Goal: Information Seeking & Learning: Learn about a topic

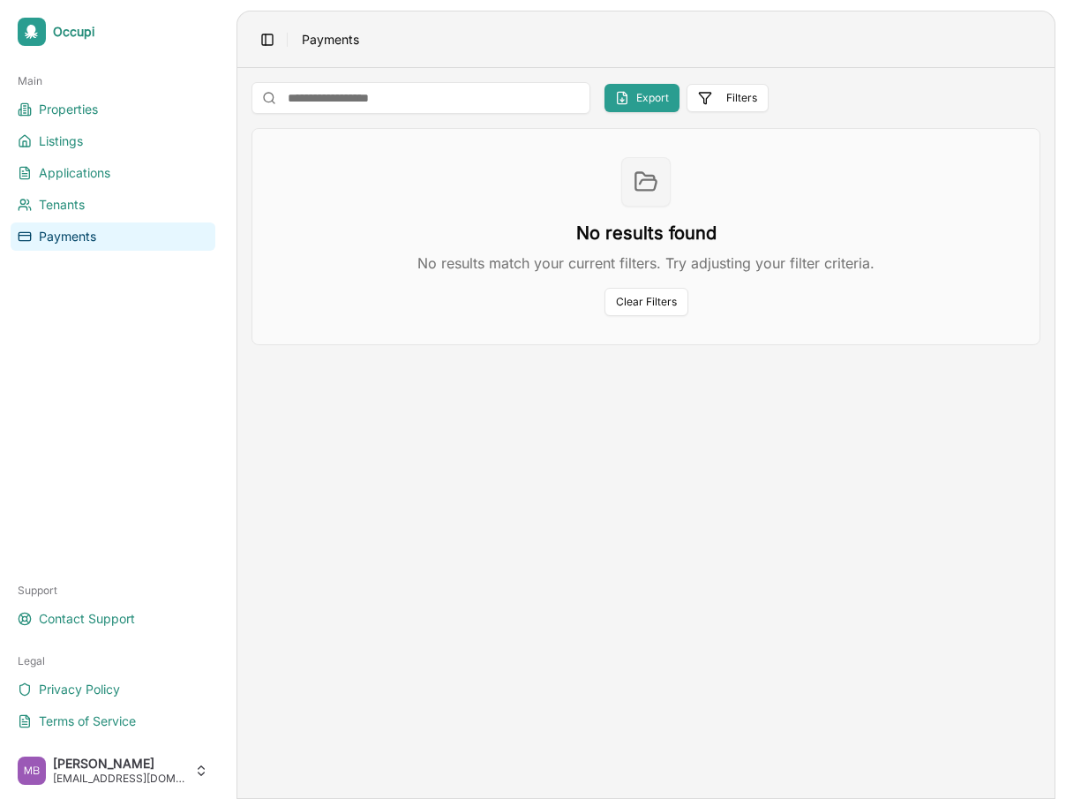
click at [141, 126] on ul "Properties Listings Applications Tenants Payments" at bounding box center [113, 172] width 205 height 155
click at [180, 155] on ul "Properties Listings Applications Tenants Payments" at bounding box center [113, 172] width 205 height 155
click at [170, 147] on link "Listings" at bounding box center [113, 141] width 205 height 28
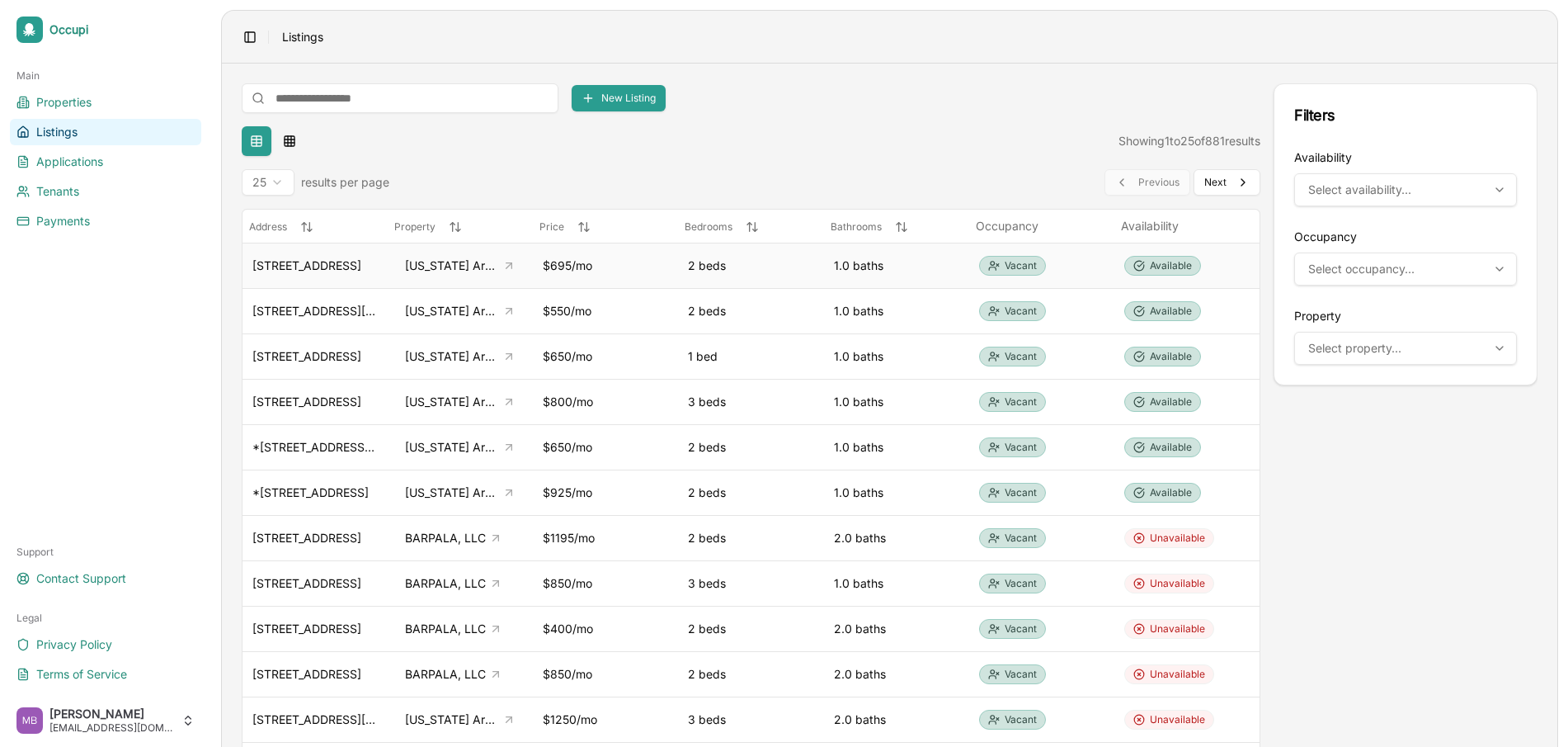
click at [627, 264] on div "$695/mo" at bounding box center [606, 266] width 125 height 17
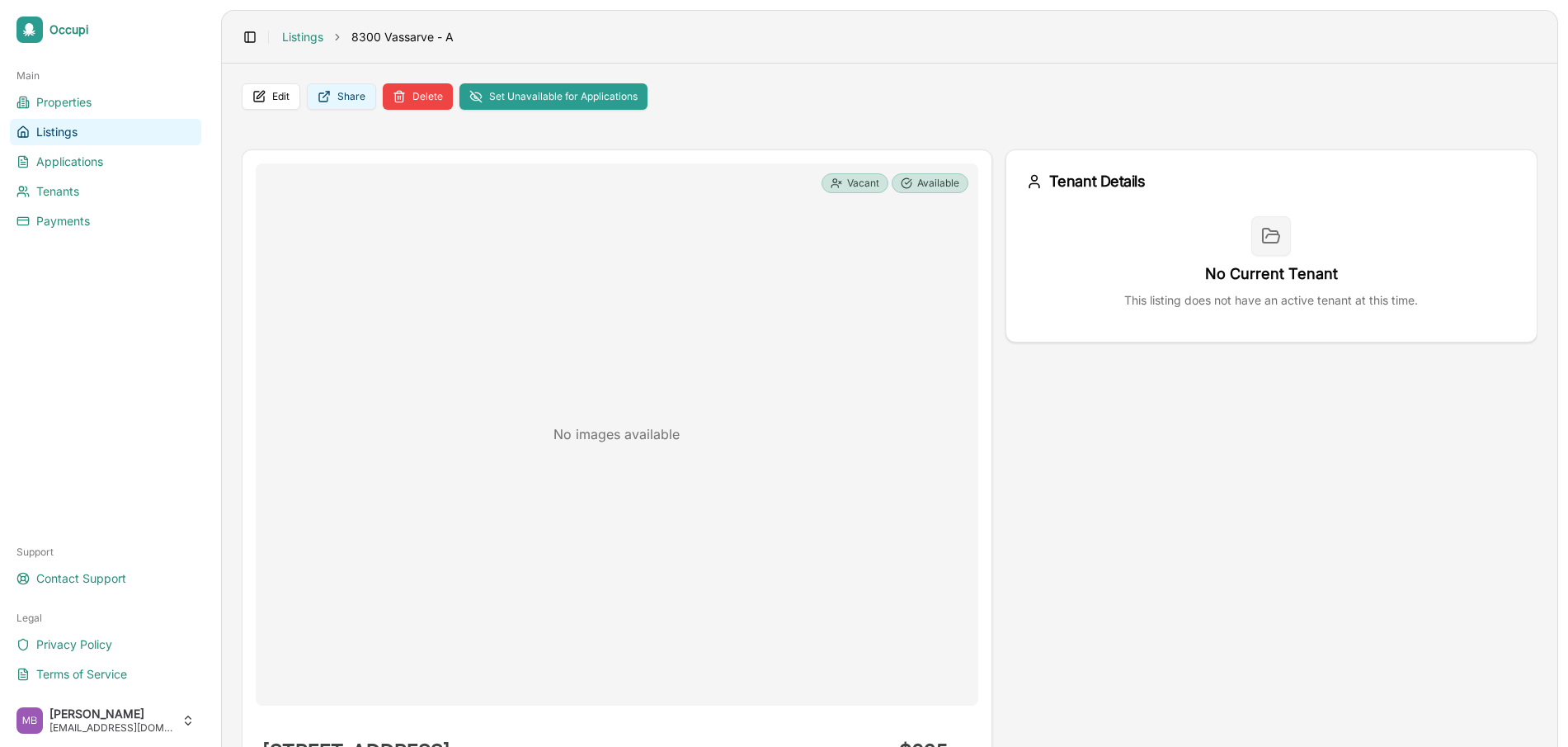
click at [319, 105] on button "Share" at bounding box center [341, 96] width 69 height 26
click at [298, 37] on link "Listings" at bounding box center [303, 37] width 41 height 17
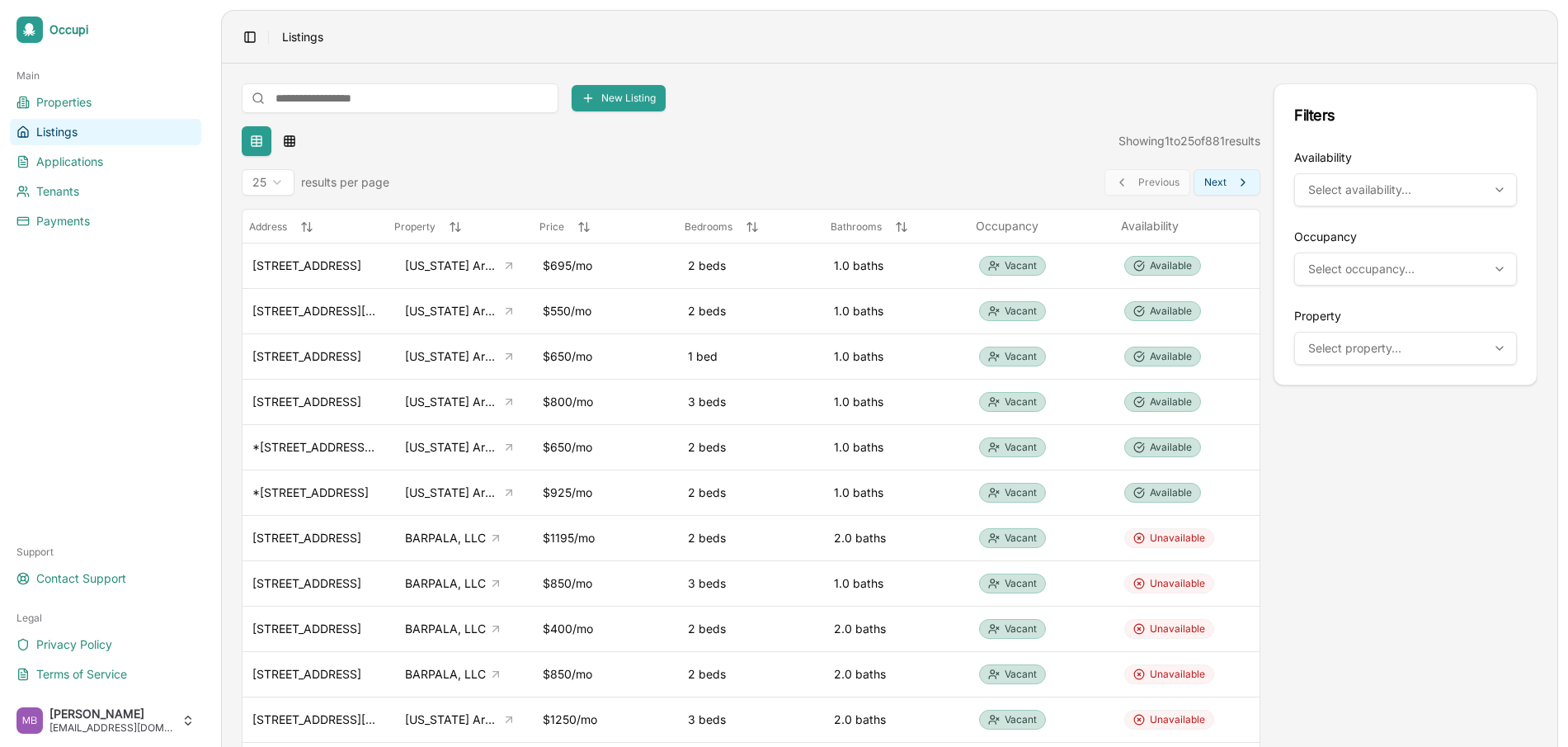
click at [995, 178] on span "Next" at bounding box center [1215, 182] width 22 height 13
click at [995, 188] on span "Next" at bounding box center [1215, 182] width 22 height 13
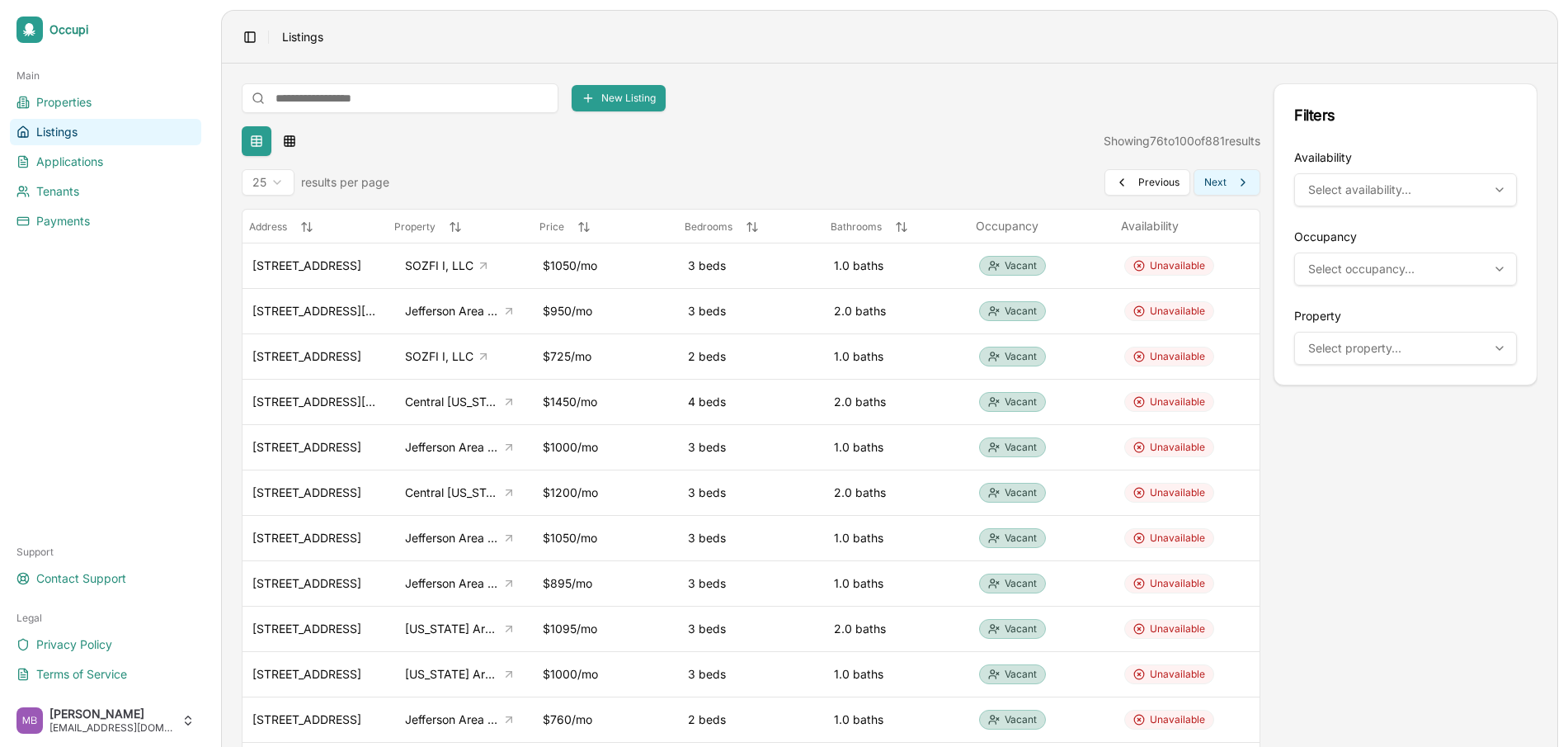
click at [995, 184] on span "Next" at bounding box center [1215, 182] width 22 height 13
click at [995, 192] on button "Previous Previous" at bounding box center [1147, 182] width 86 height 26
click at [995, 191] on button "Previous Previous" at bounding box center [1147, 182] width 86 height 26
click at [995, 190] on button "Previous Previous" at bounding box center [1147, 182] width 86 height 26
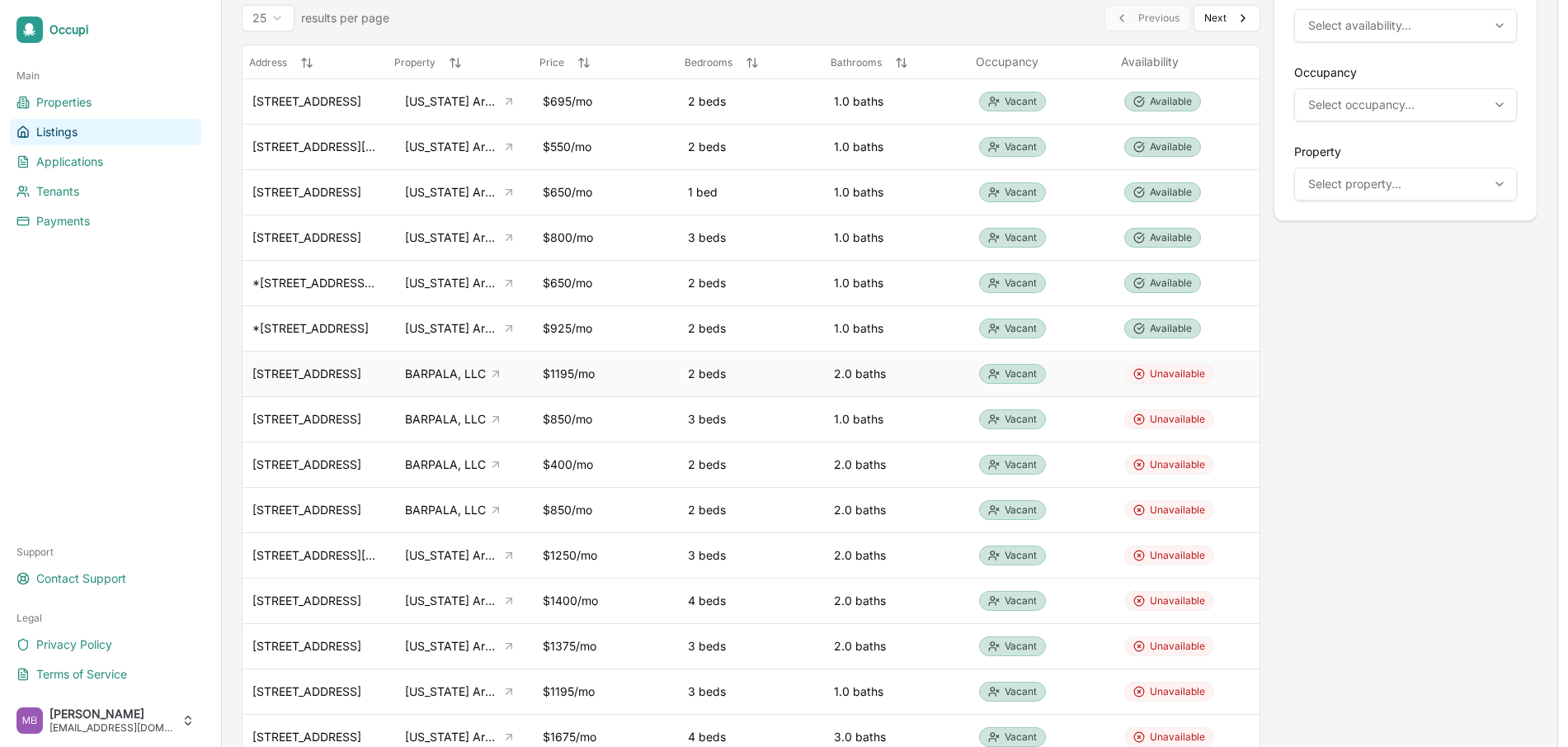
scroll to position [198, 0]
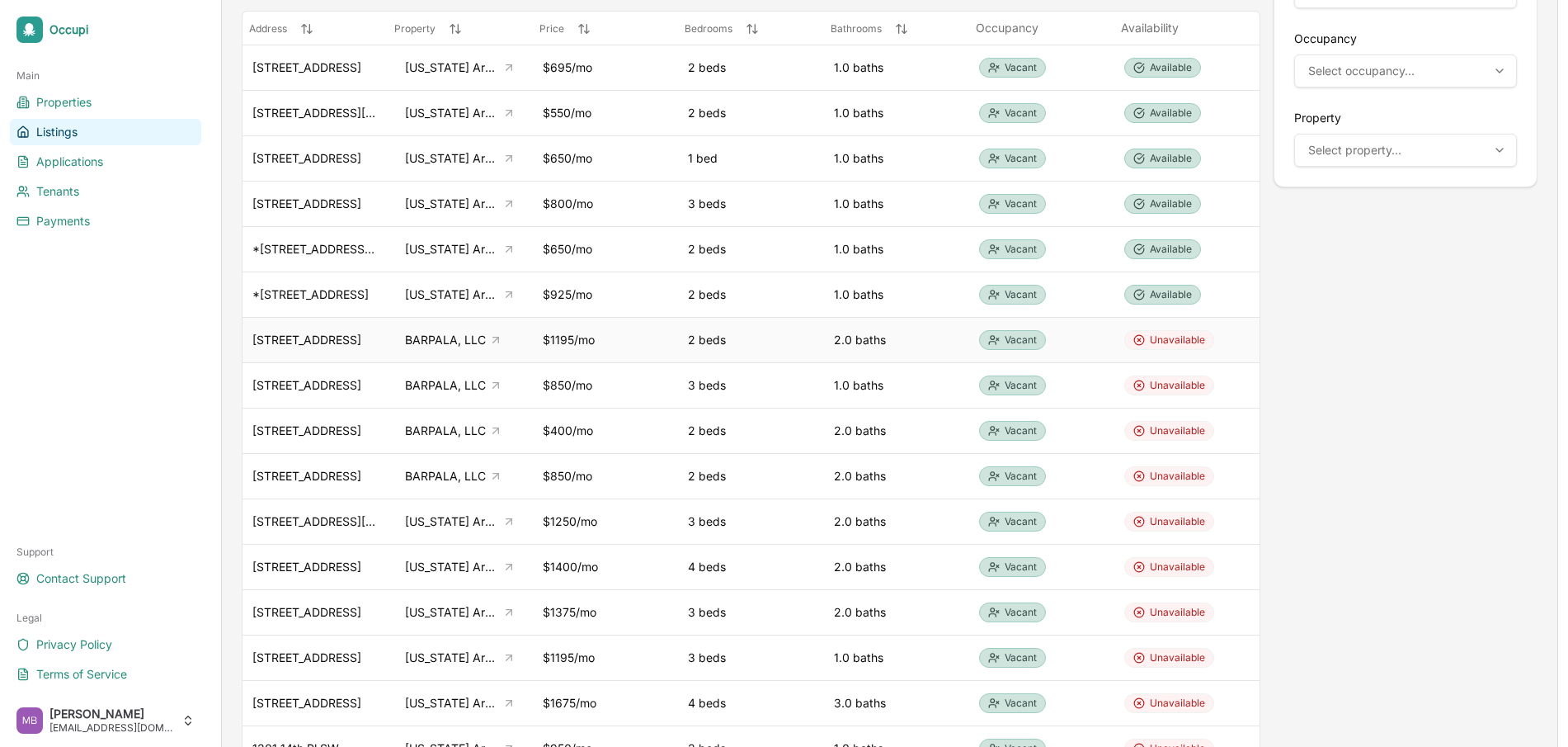
click at [343, 346] on div "604 9th Ave SW" at bounding box center [315, 340] width 125 height 17
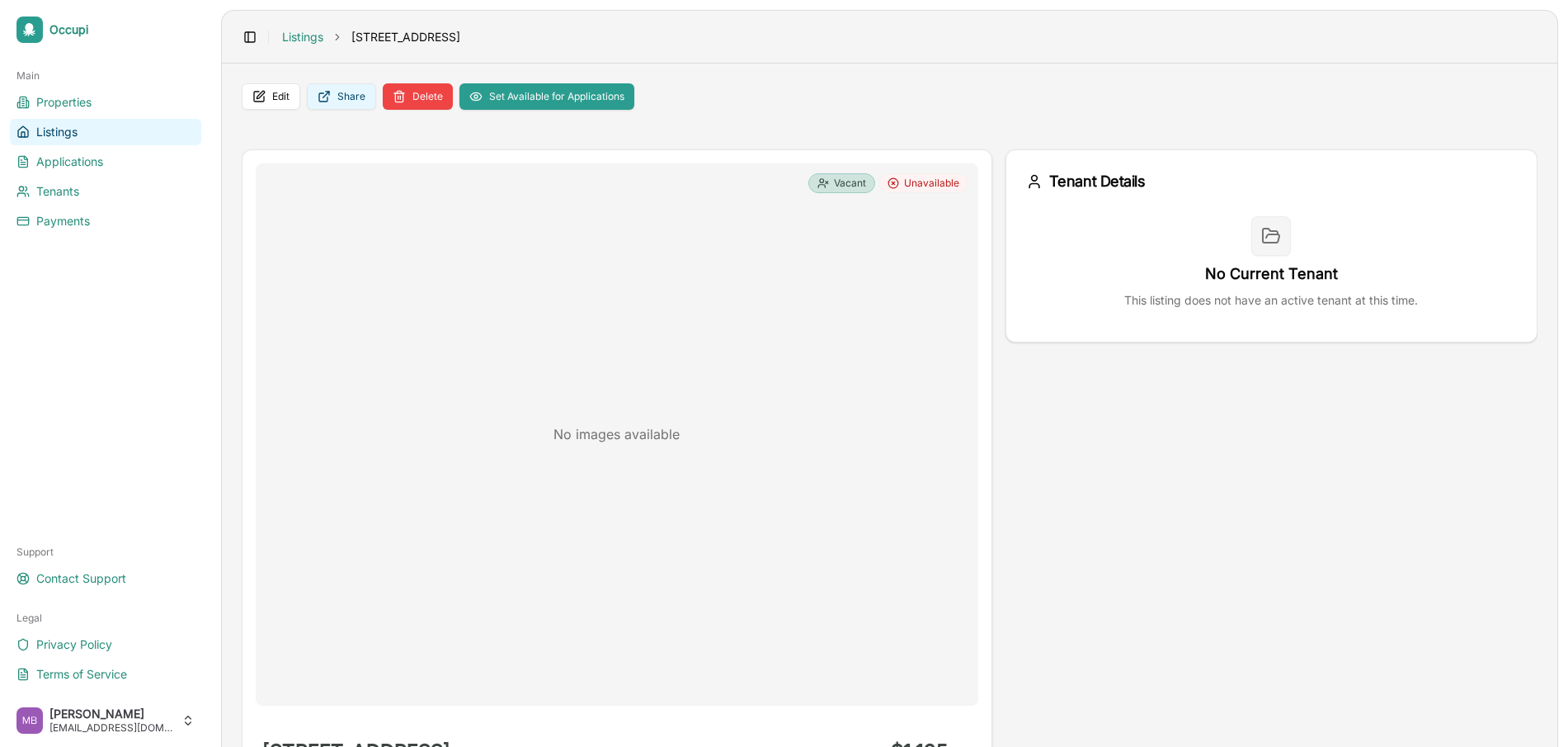
click at [310, 95] on button "Share" at bounding box center [341, 96] width 69 height 26
click at [108, 723] on html "Occupi Main Properties Listings Applications Tenants Payments Support Contact S…" at bounding box center [784, 373] width 1568 height 747
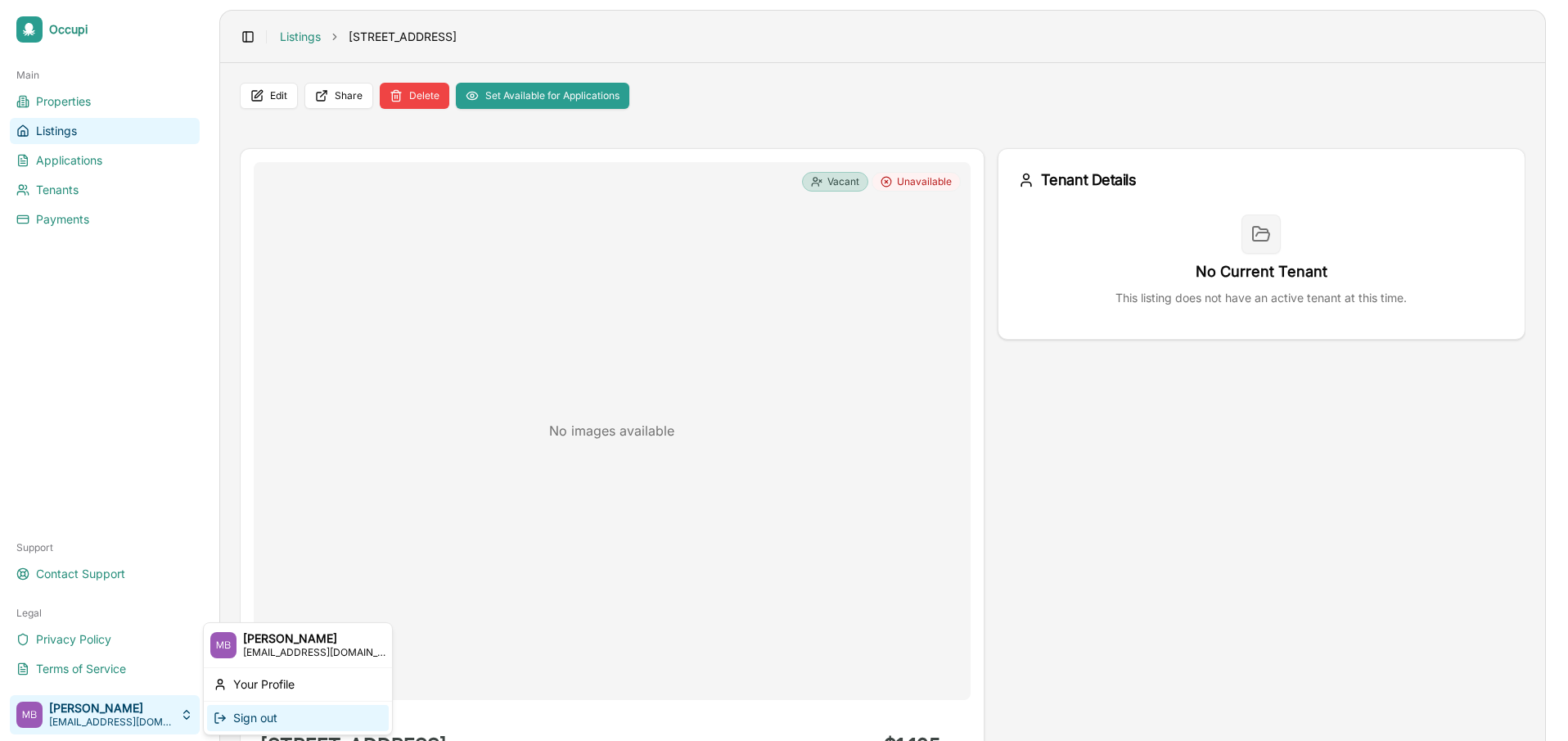
click at [259, 714] on div "Sign out" at bounding box center [298, 718] width 182 height 26
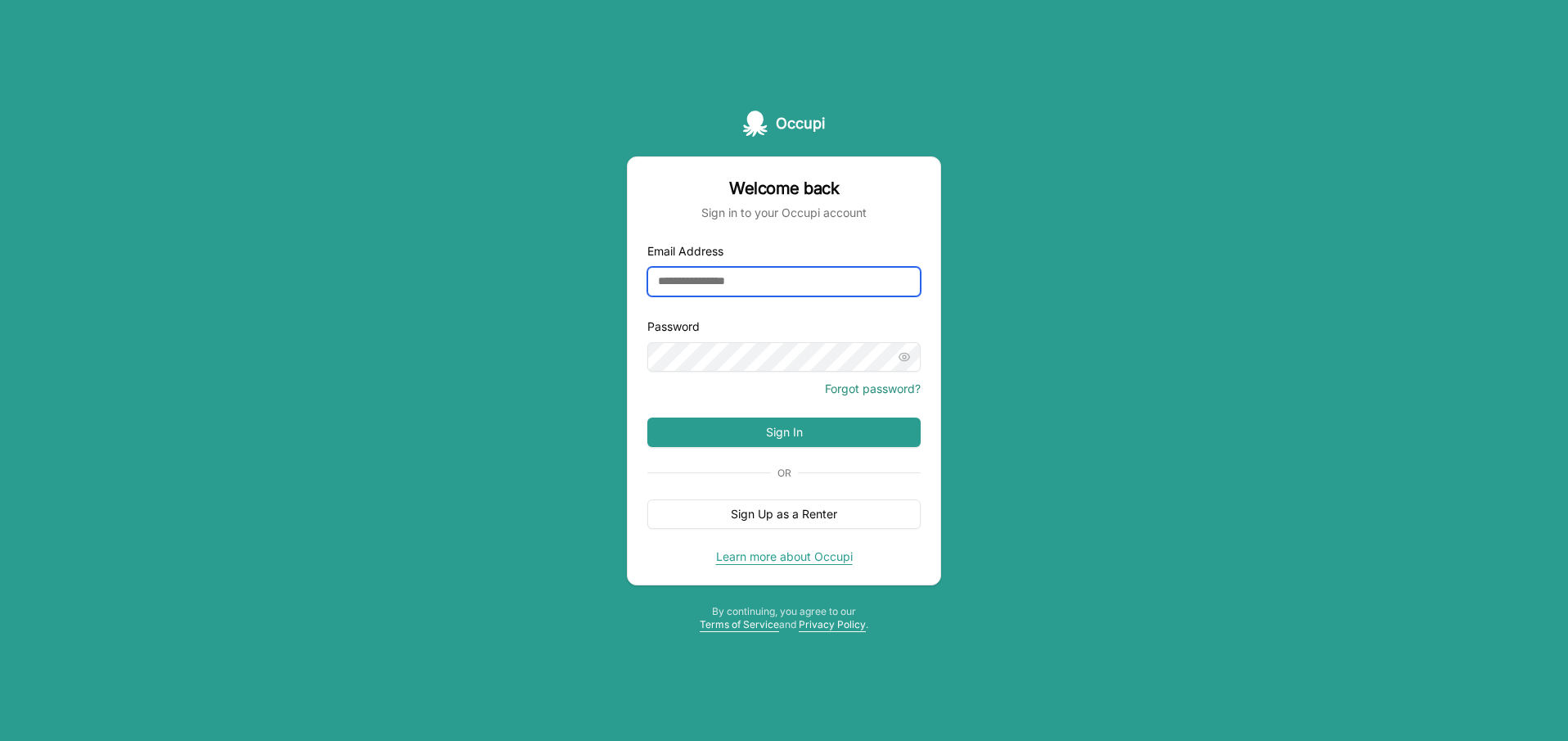
click at [742, 282] on input "Email Address" at bounding box center [784, 282] width 274 height 30
type input "**********"
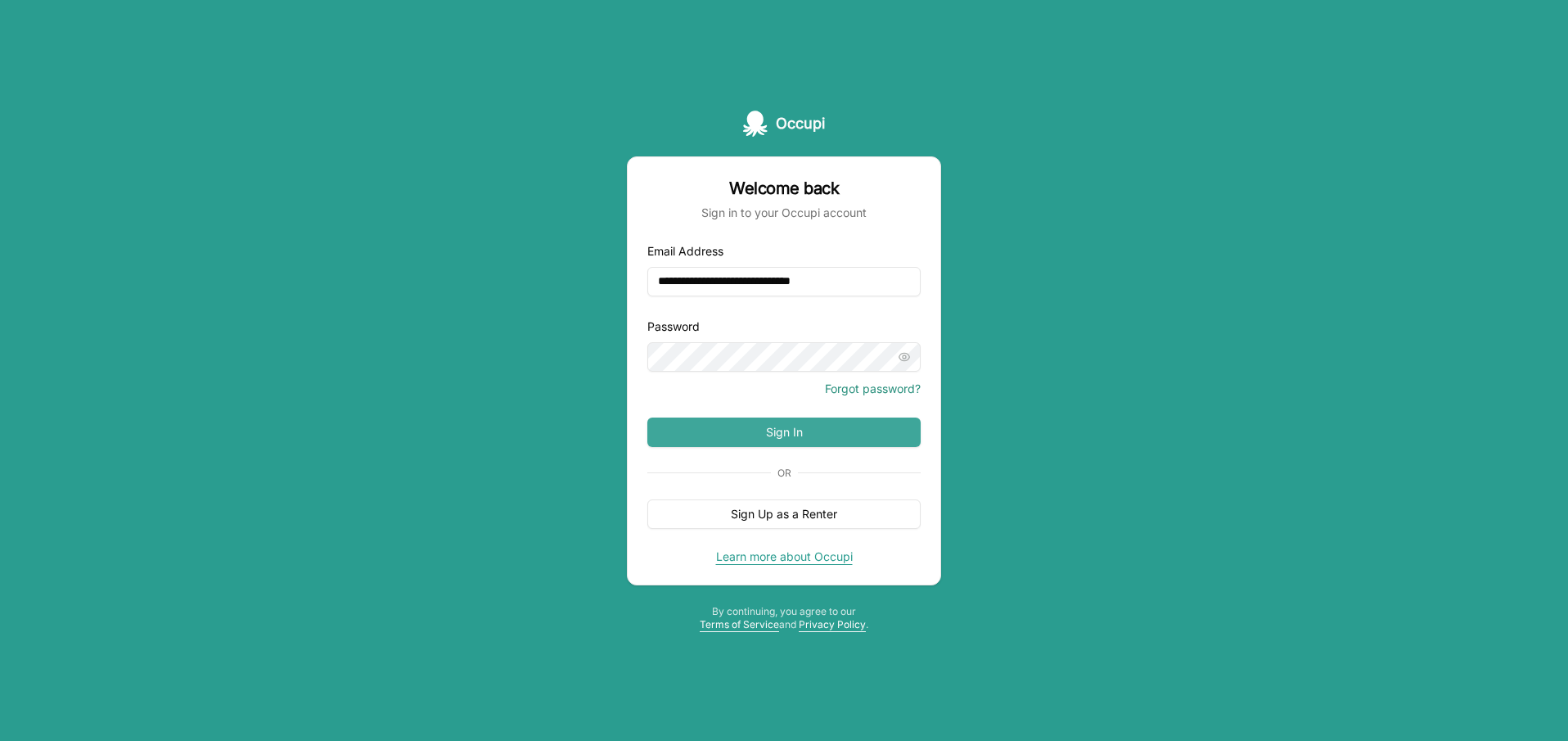
click at [785, 438] on button "Sign In" at bounding box center [784, 432] width 274 height 30
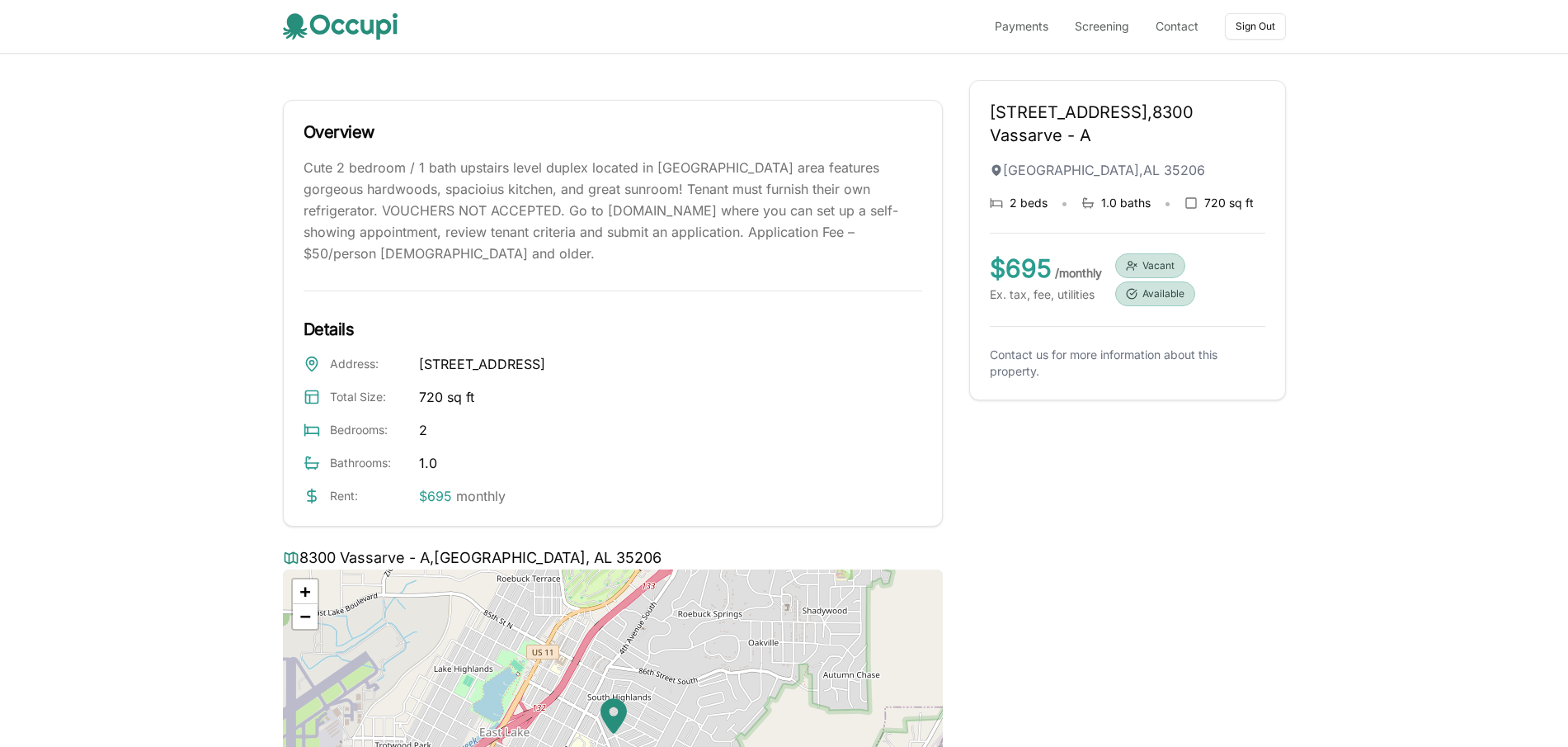
click at [722, 404] on div "Total Size : 720 sq ft" at bounding box center [613, 396] width 619 height 20
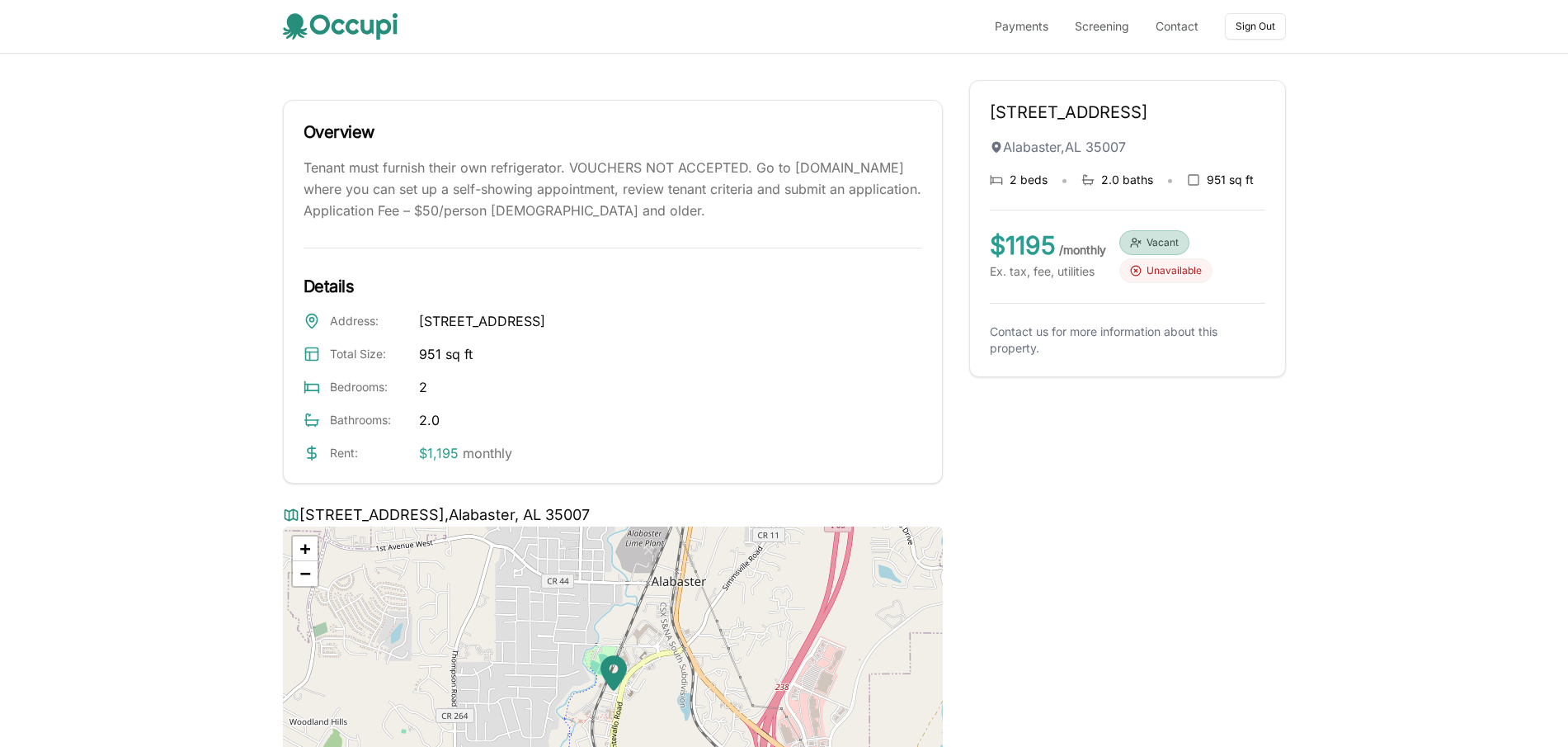
click at [698, 298] on div "Details Address : 604 9th Ave SW, Alabaster, AL 35007 Total Size : 951 sq ft Be…" at bounding box center [613, 368] width 619 height 188
